Goal: Task Accomplishment & Management: Manage account settings

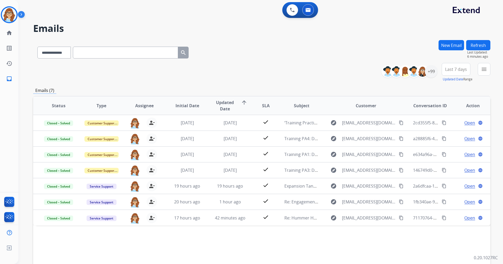
select select "**********"
drag, startPoint x: 0, startPoint y: 0, endPoint x: 11, endPoint y: 16, distance: 19.0
click at [11, 16] on img at bounding box center [9, 14] width 15 height 15
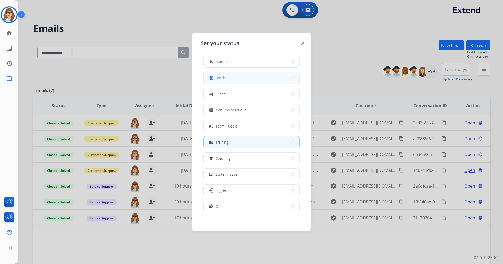
click at [258, 81] on button "free_breakfast Break" at bounding box center [252, 77] width 96 height 11
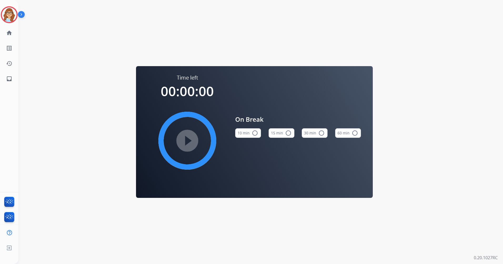
click at [281, 133] on button "15 min radio_button_unchecked" at bounding box center [282, 132] width 26 height 9
click at [186, 144] on mat-icon "play_circle_filled" at bounding box center [187, 140] width 6 height 6
click at [184, 138] on mat-icon "pause_circle_filled" at bounding box center [187, 140] width 6 height 6
click at [11, 18] on img at bounding box center [9, 14] width 15 height 15
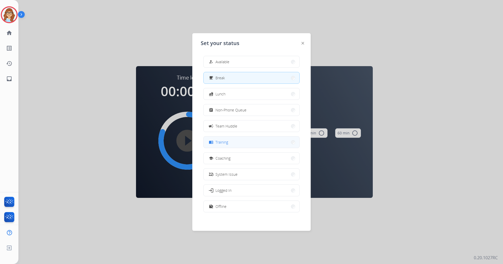
click at [240, 141] on button "menu_book Training" at bounding box center [252, 141] width 96 height 11
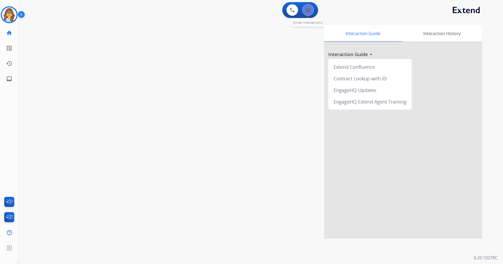
click at [307, 13] on button at bounding box center [308, 10] width 12 height 12
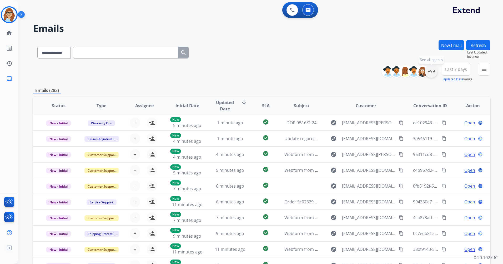
click at [429, 71] on div "+99" at bounding box center [431, 71] width 13 height 13
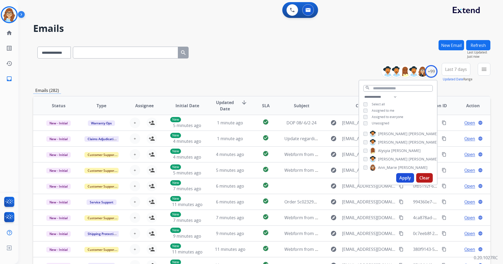
click at [384, 128] on div "[PERSON_NAME] [PERSON_NAME] [PERSON_NAME] [PERSON_NAME] [PERSON_NAME] [PERSON_N…" at bounding box center [398, 149] width 78 height 42
click at [384, 125] on div "**********" at bounding box center [398, 111] width 78 height 34
click at [384, 123] on span "Unassigned" at bounding box center [380, 123] width 17 height 4
click at [404, 178] on button "Apply" at bounding box center [405, 177] width 18 height 9
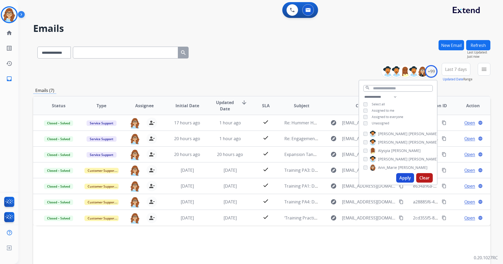
click at [281, 67] on div "**********" at bounding box center [261, 72] width 457 height 19
